Goal: Information Seeking & Learning: Check status

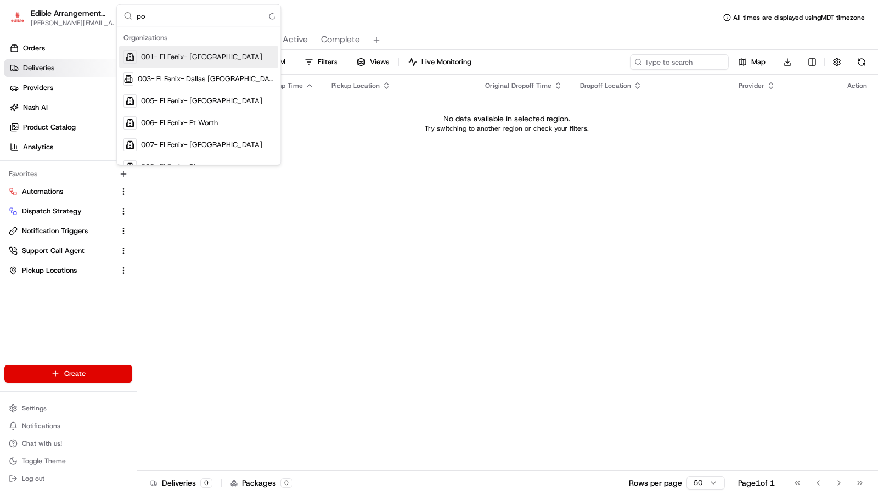
type input "p"
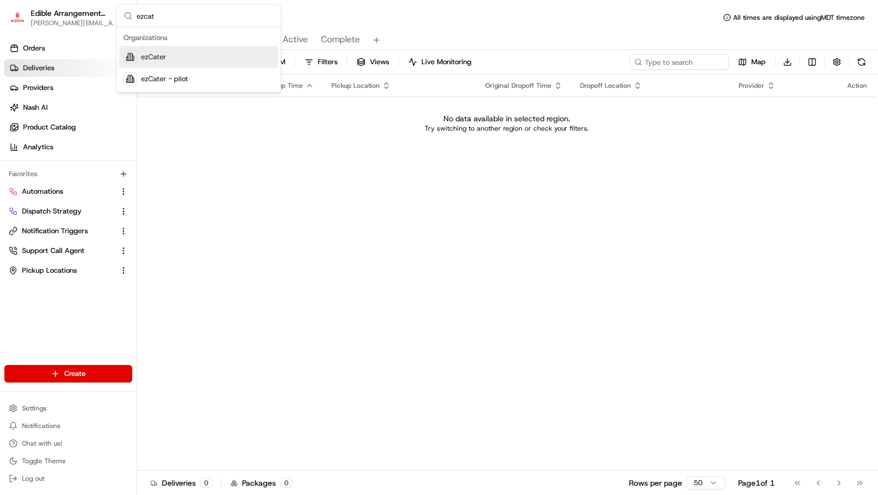
type input "ezcat"
click at [182, 56] on div "ezCater" at bounding box center [198, 57] width 159 height 22
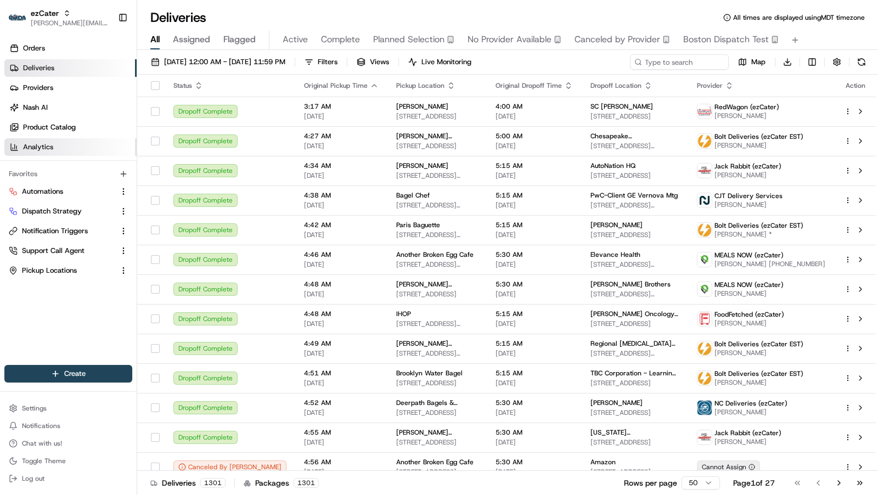
click at [22, 154] on link "Analytics" at bounding box center [70, 147] width 132 height 18
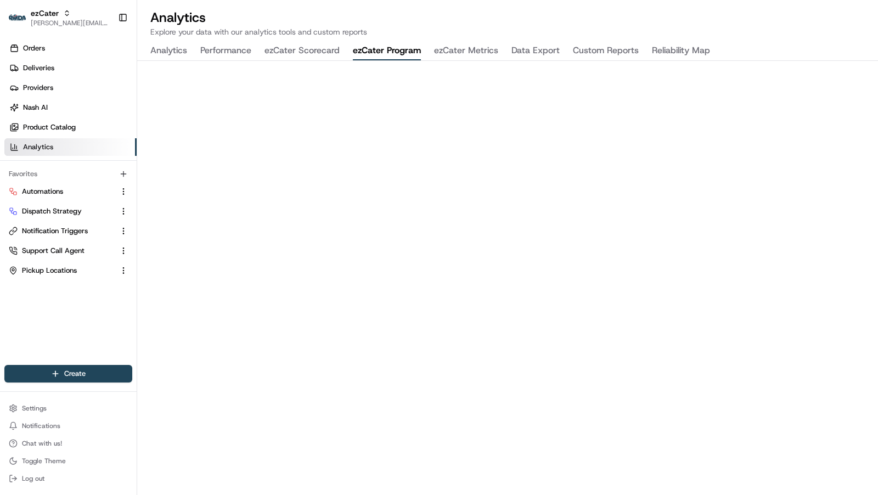
click at [393, 52] on button "ezCater Program" at bounding box center [387, 51] width 68 height 19
click at [486, 49] on button "ezCater Metrics" at bounding box center [466, 51] width 64 height 19
click at [683, 16] on h2 "Analytics" at bounding box center [507, 18] width 714 height 18
click at [752, 38] on div "Analytics Explore your data with our analytics tools and custom reports Analyti…" at bounding box center [507, 247] width 741 height 495
click at [70, 112] on link "Nash AI" at bounding box center [70, 108] width 132 height 18
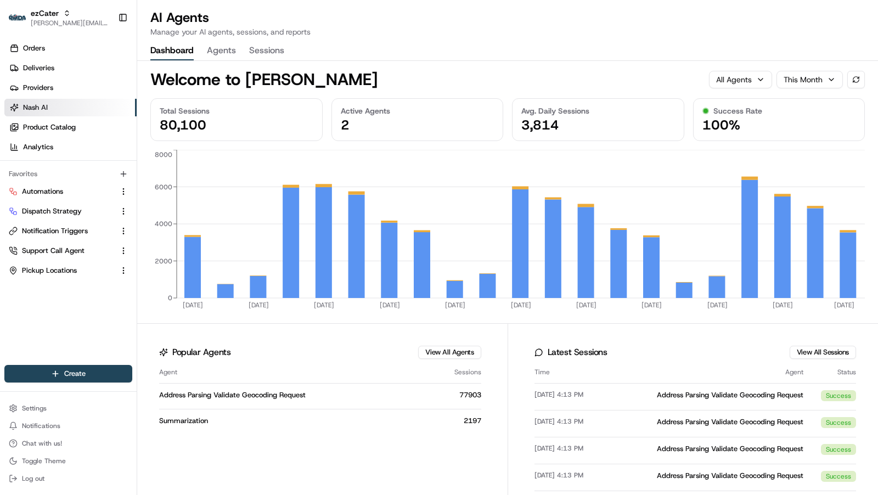
click at [223, 50] on button "Agents" at bounding box center [221, 51] width 29 height 19
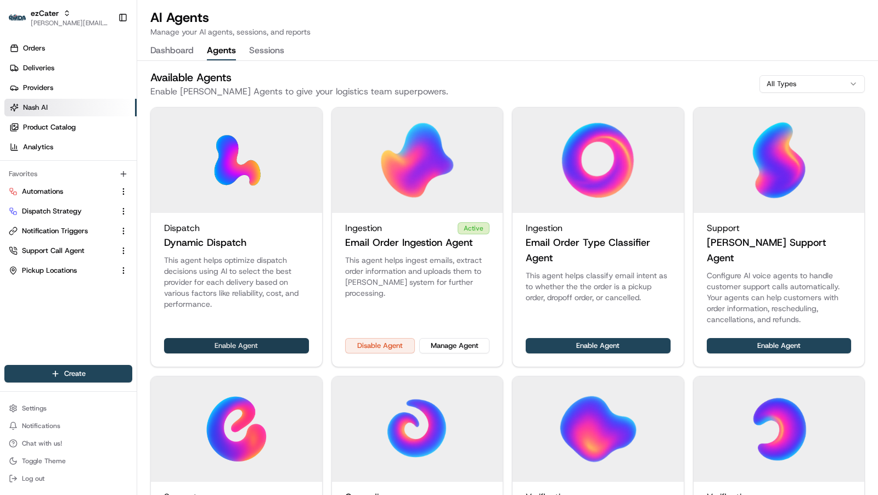
click at [262, 338] on button "Enable Agent" at bounding box center [236, 345] width 145 height 15
click at [272, 338] on button "Manage Agent" at bounding box center [274, 345] width 70 height 15
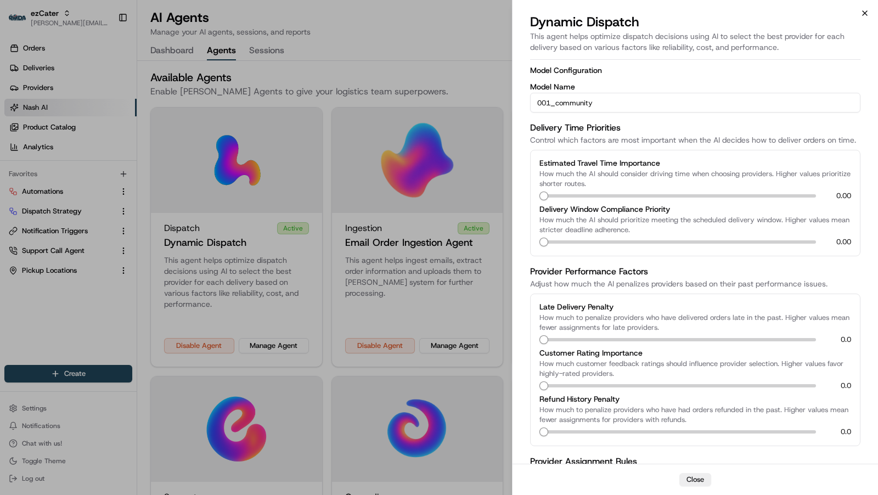
click at [860, 12] on icon "button" at bounding box center [864, 13] width 9 height 9
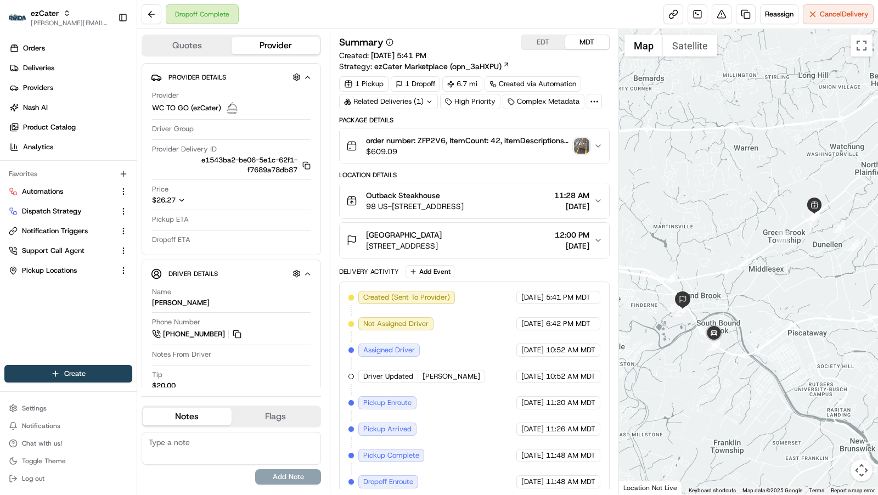
click at [440, 248] on span "1 Patriots Park, Bridgewater, NJ 08807, USA" at bounding box center [404, 245] width 76 height 11
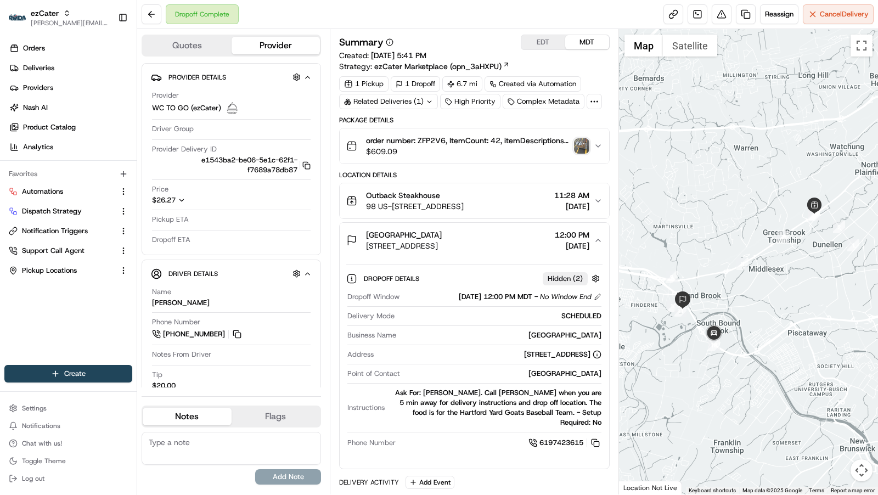
click at [452, 204] on span "98 US-22, Green Brook Township, NJ 08812, USA" at bounding box center [415, 206] width 98 height 11
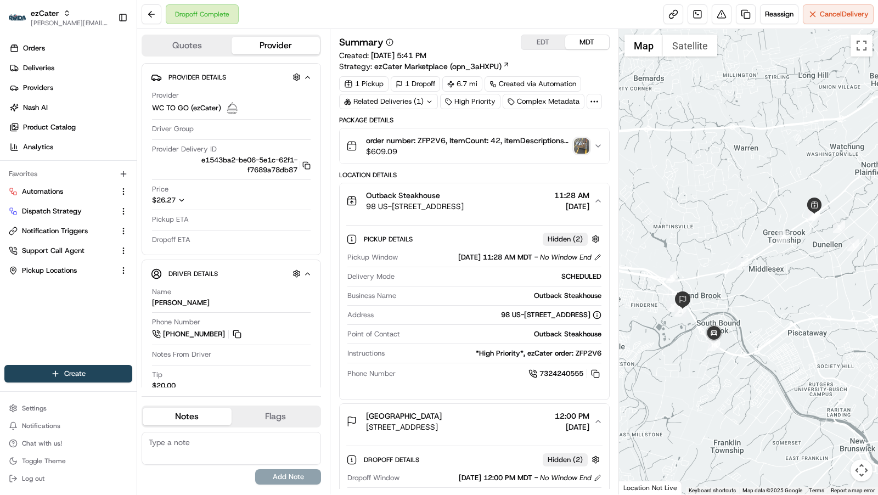
click at [452, 204] on span "98 US-22, Green Brook Township, NJ 08812, USA" at bounding box center [415, 206] width 98 height 11
